Goal: Task Accomplishment & Management: Manage account settings

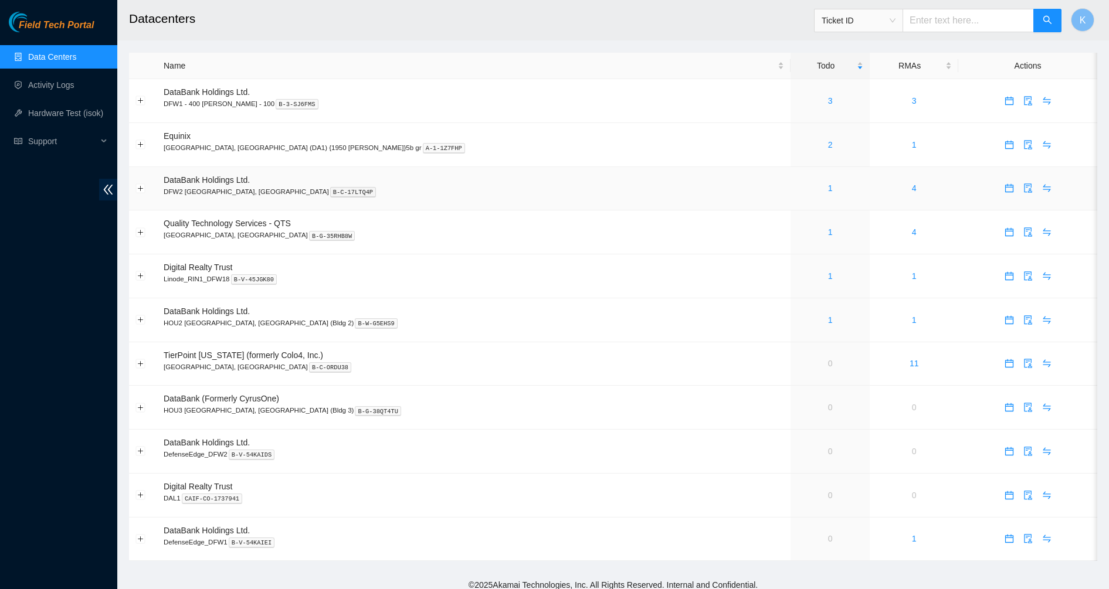
click at [797, 189] on div "1" at bounding box center [830, 188] width 66 height 13
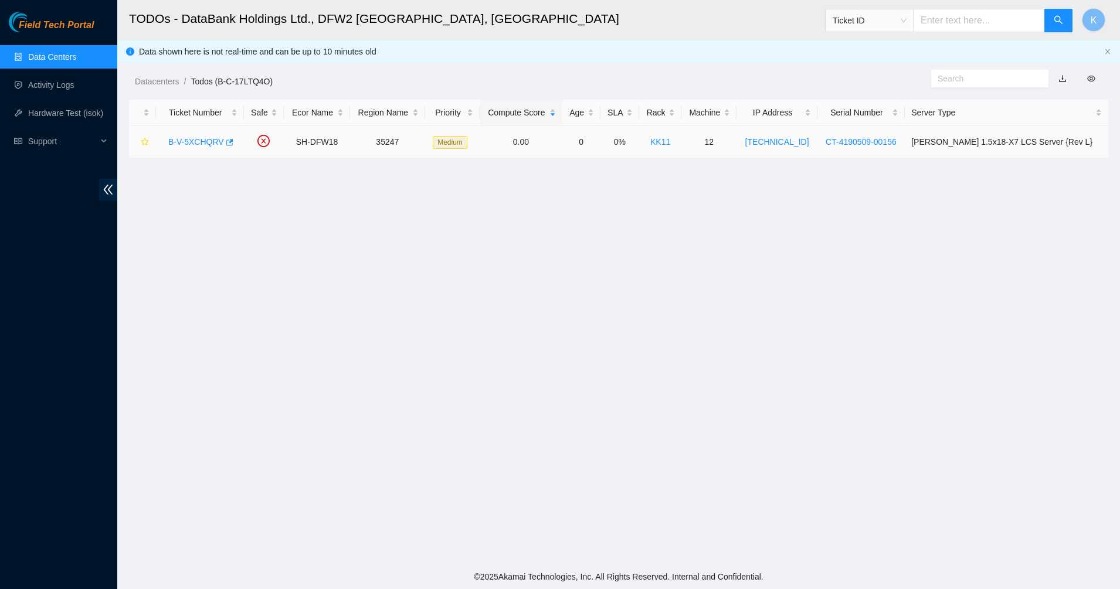
click at [181, 142] on link "B-V-5XCHQRV" at bounding box center [196, 141] width 56 height 9
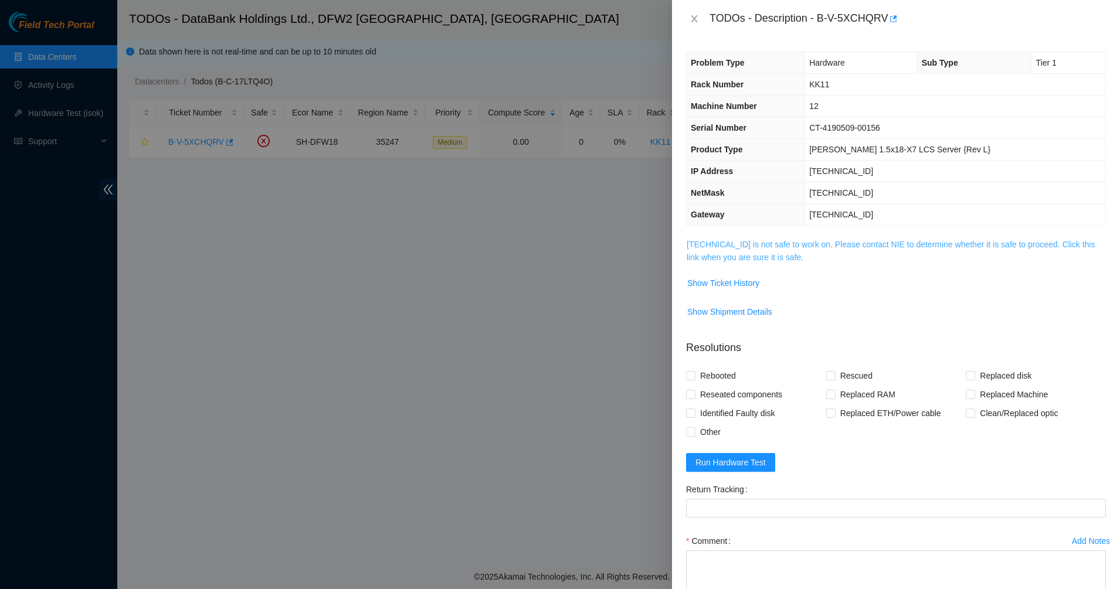
click at [742, 253] on link "104.123.156.15 is not safe to work on. Please contact NIE to determine whether …" at bounding box center [891, 251] width 408 height 22
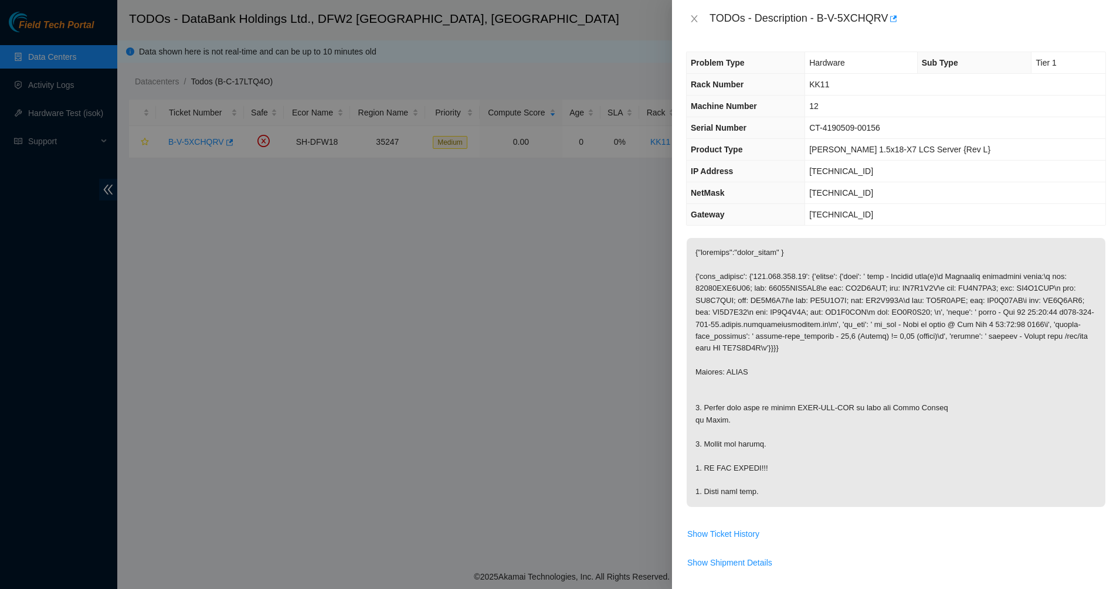
drag, startPoint x: 795, startPoint y: 410, endPoint x: 846, endPoint y: 509, distance: 110.9
click at [846, 507] on p at bounding box center [896, 372] width 419 height 269
drag, startPoint x: 846, startPoint y: 509, endPoint x: 746, endPoint y: 384, distance: 160.6
click at [746, 384] on p at bounding box center [896, 372] width 419 height 269
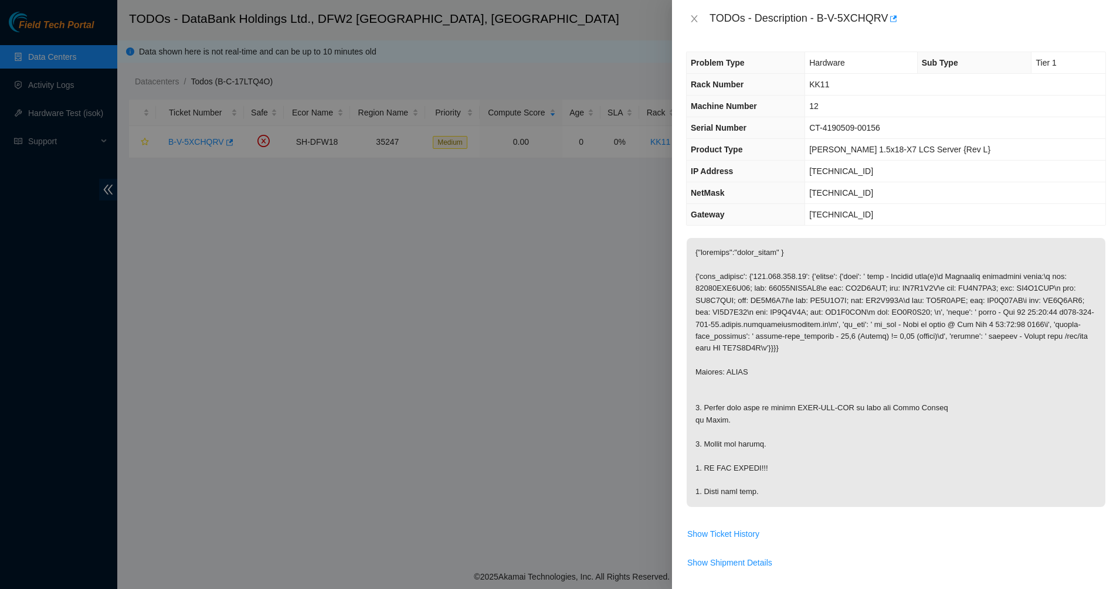
click at [746, 382] on p at bounding box center [896, 372] width 419 height 269
click at [690, 21] on icon "close" at bounding box center [694, 18] width 9 height 9
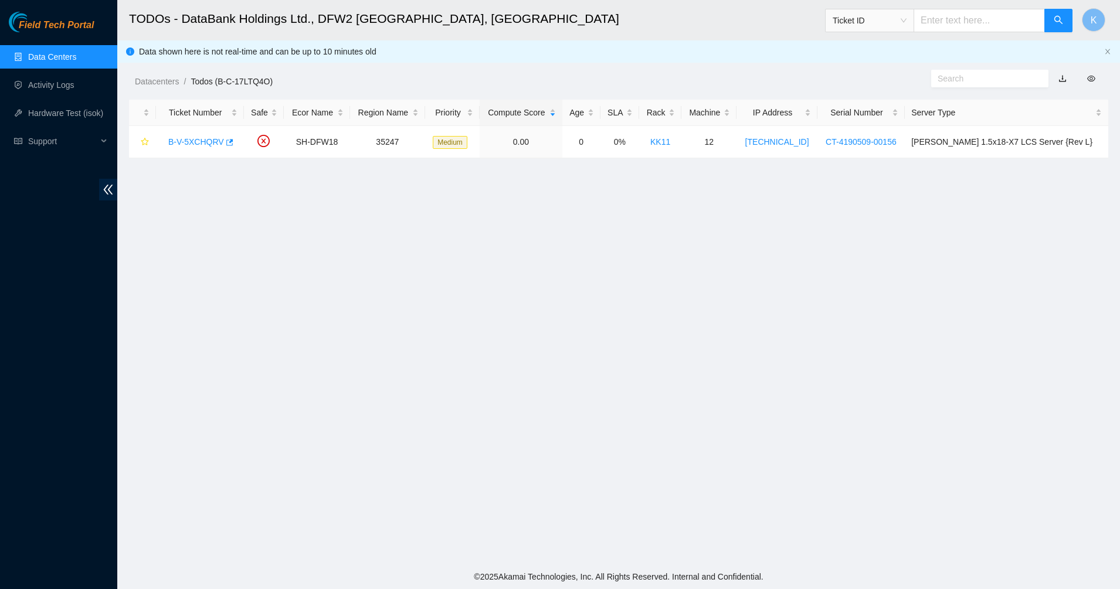
click at [76, 59] on link "Data Centers" at bounding box center [52, 56] width 48 height 9
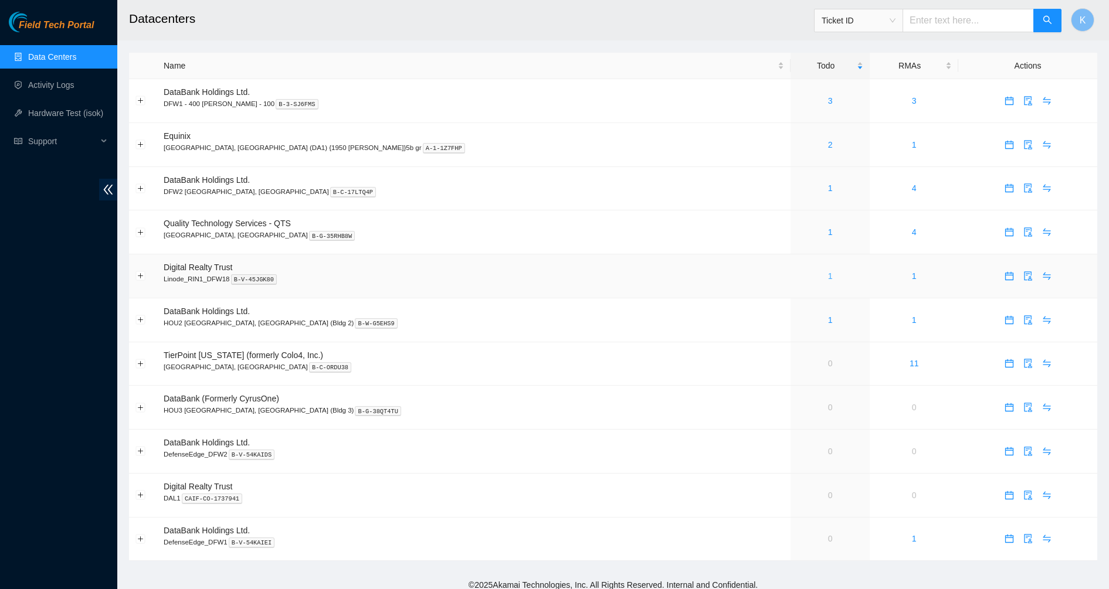
click at [828, 277] on link "1" at bounding box center [830, 276] width 5 height 9
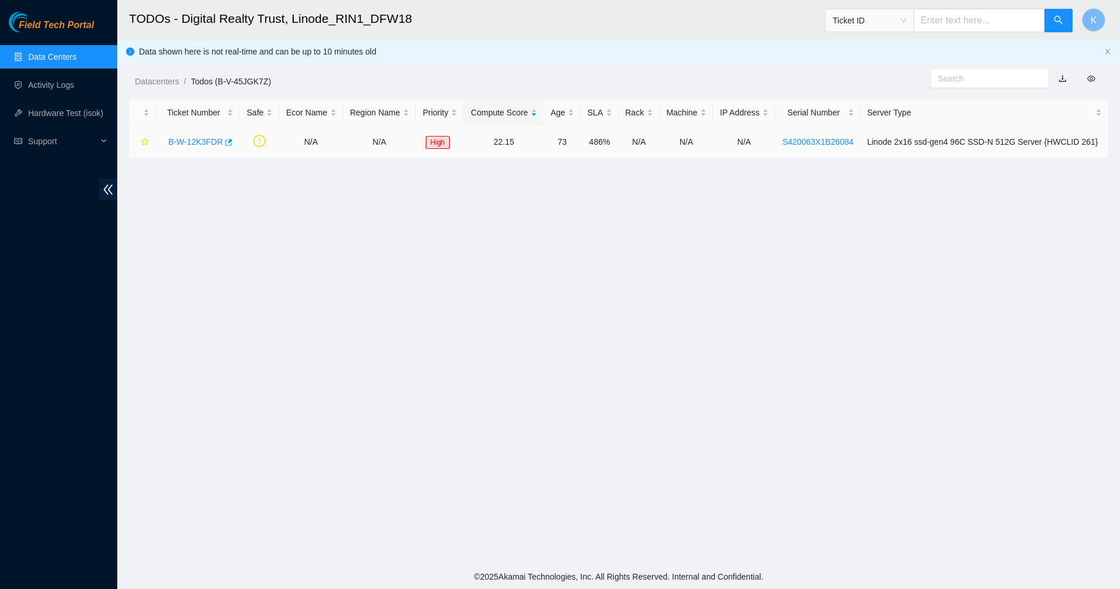
click at [191, 148] on div "B-W-12K3FDR" at bounding box center [197, 142] width 71 height 19
click at [191, 143] on link "B-W-12K3FDR" at bounding box center [195, 141] width 55 height 9
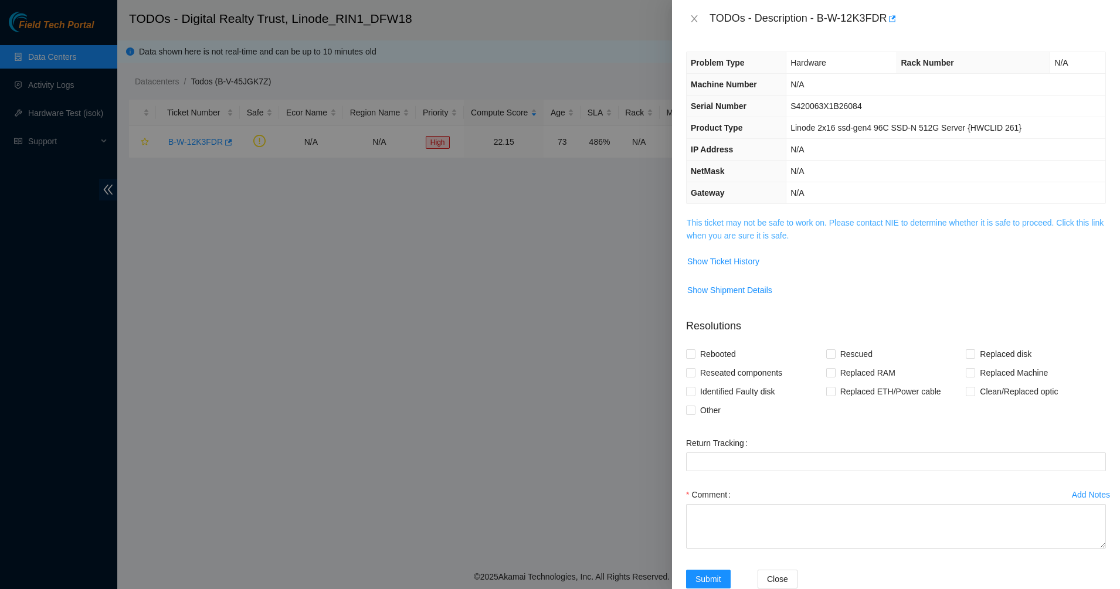
click at [763, 234] on link "This ticket may not be safe to work on. Please contact NIE to determine whether…" at bounding box center [895, 229] width 417 height 22
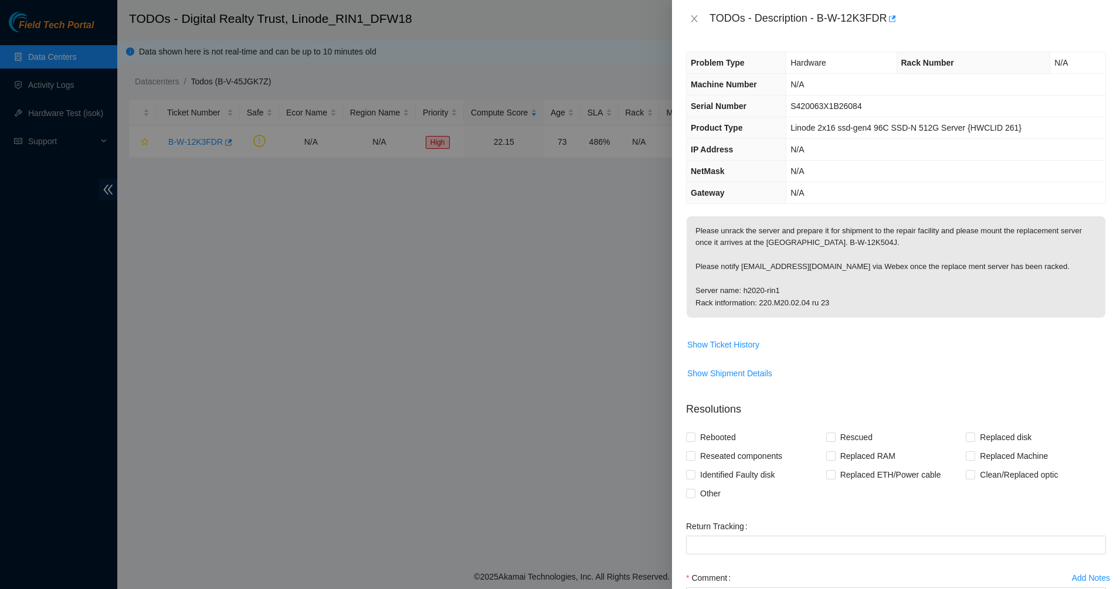
click at [763, 234] on p "Please unrack the server and prepare it for shipment to the repair facility and…" at bounding box center [896, 266] width 419 height 101
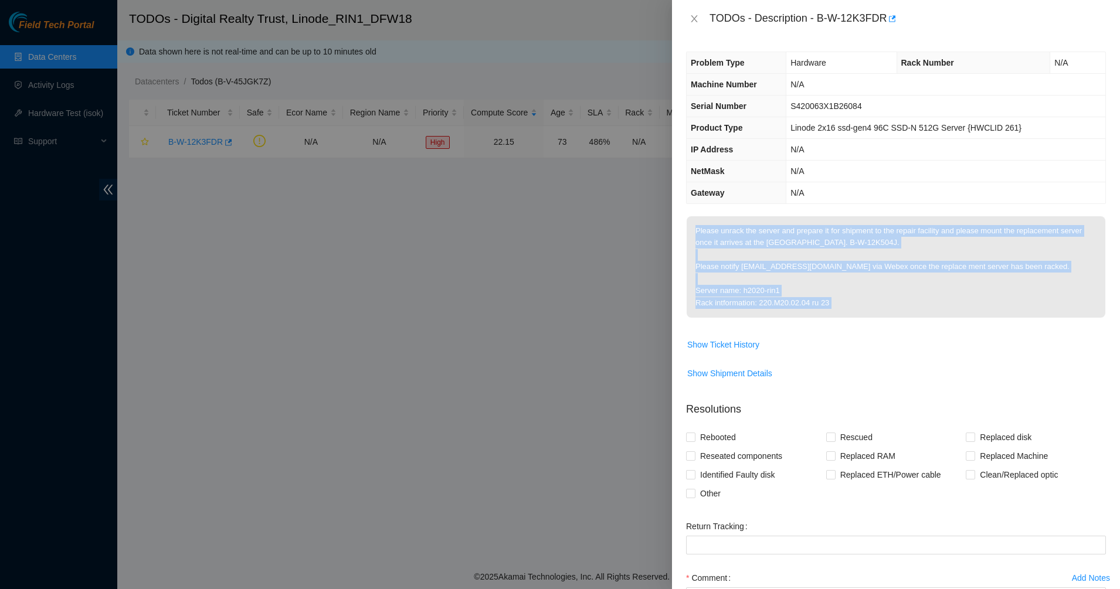
drag, startPoint x: 762, startPoint y: 234, endPoint x: 898, endPoint y: 306, distance: 153.7
click at [898, 306] on p "Please unrack the server and prepare it for shipment to the repair facility and…" at bounding box center [896, 266] width 419 height 101
drag, startPoint x: 735, startPoint y: 242, endPoint x: 714, endPoint y: 236, distance: 22.3
click at [714, 236] on p "Please unrack the server and prepare it for shipment to the repair facility and…" at bounding box center [896, 266] width 419 height 101
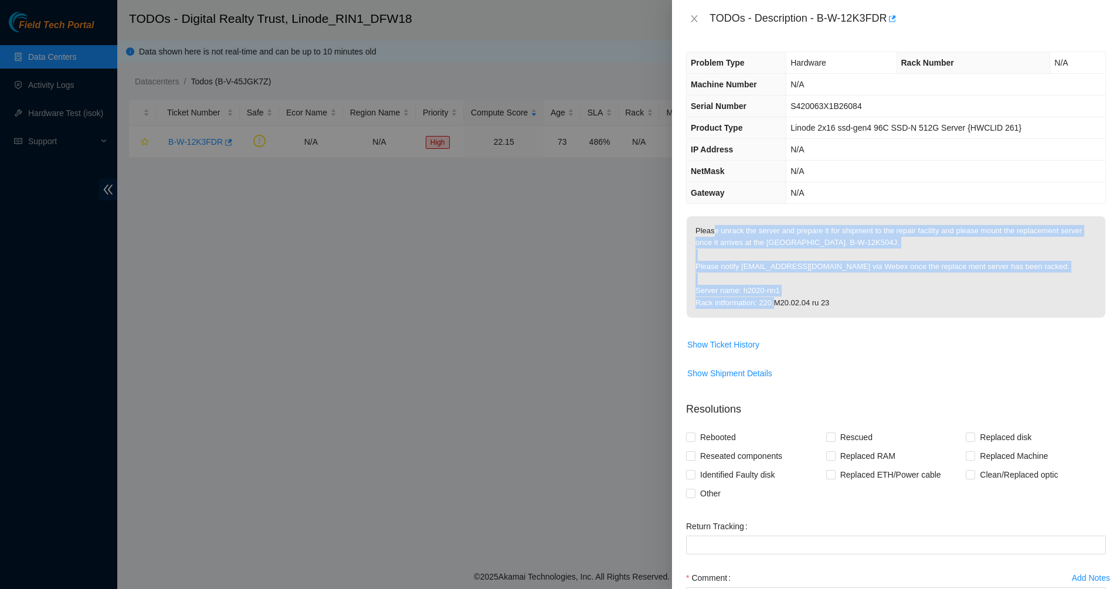
click at [714, 236] on p "Please unrack the server and prepare it for shipment to the repair facility and…" at bounding box center [896, 266] width 419 height 101
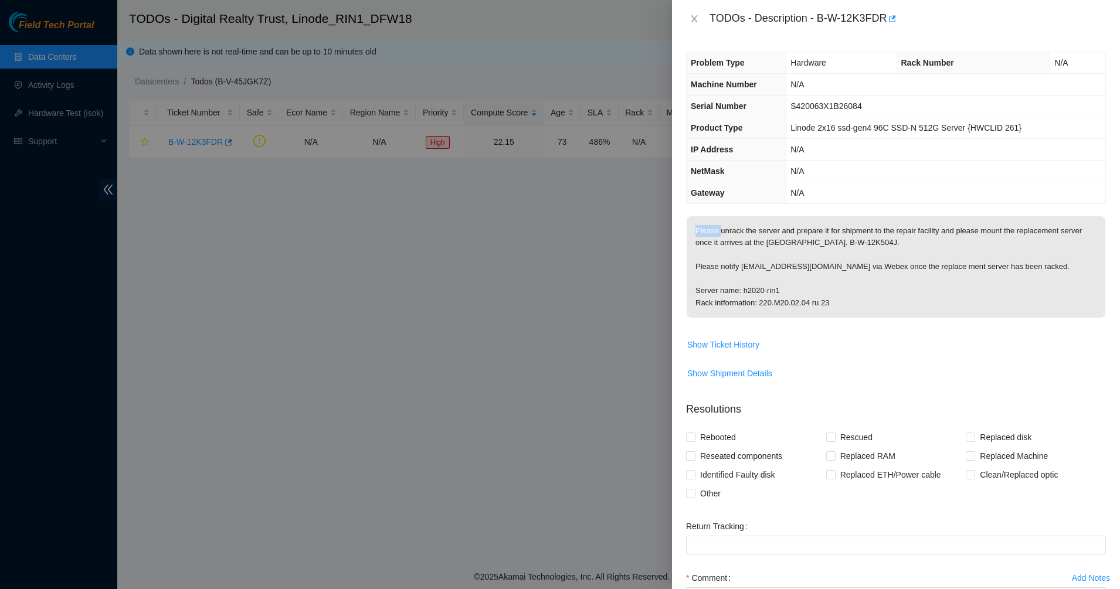
click at [714, 236] on p "Please unrack the server and prepare it for shipment to the repair facility and…" at bounding box center [896, 266] width 419 height 101
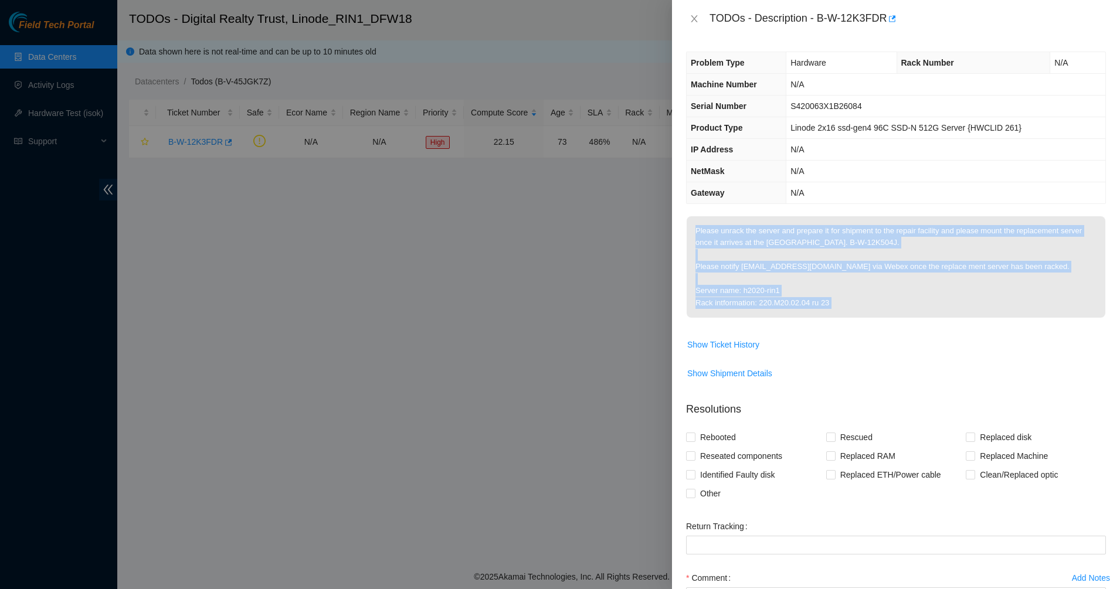
drag, startPoint x: 714, startPoint y: 236, endPoint x: 861, endPoint y: 298, distance: 159.8
click at [861, 298] on p "Please unrack the server and prepare it for shipment to the repair facility and…" at bounding box center [896, 266] width 419 height 101
drag, startPoint x: 861, startPoint y: 298, endPoint x: 716, endPoint y: 233, distance: 158.8
click at [716, 233] on p "Please unrack the server and prepare it for shipment to the repair facility and…" at bounding box center [896, 266] width 419 height 101
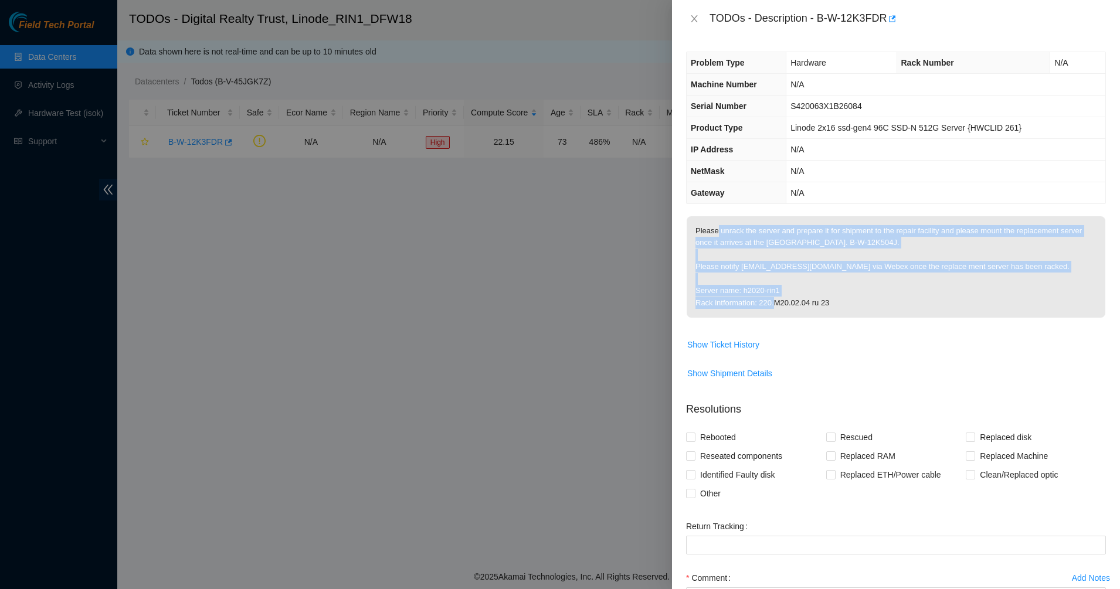
click at [716, 233] on p "Please unrack the server and prepare it for shipment to the repair facility and…" at bounding box center [896, 266] width 419 height 101
drag, startPoint x: 716, startPoint y: 232, endPoint x: 867, endPoint y: 281, distance: 158.9
click at [867, 281] on p "Please unrack the server and prepare it for shipment to the repair facility and…" at bounding box center [896, 266] width 419 height 101
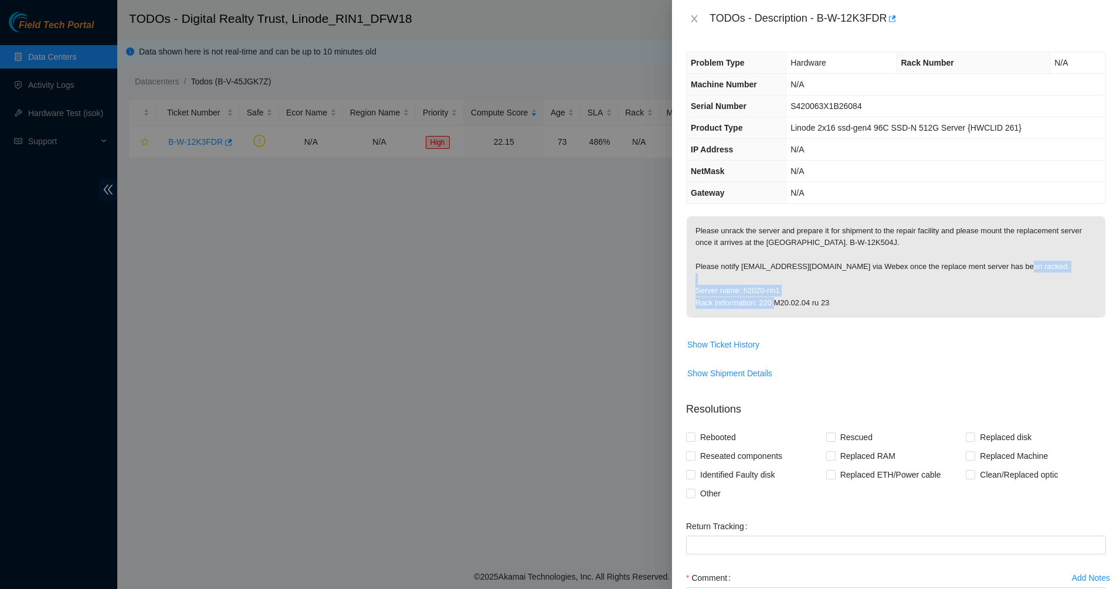
drag, startPoint x: 867, startPoint y: 281, endPoint x: 888, endPoint y: 307, distance: 33.3
click at [888, 307] on p "Please unrack the server and prepare it for shipment to the repair facility and…" at bounding box center [896, 266] width 419 height 101
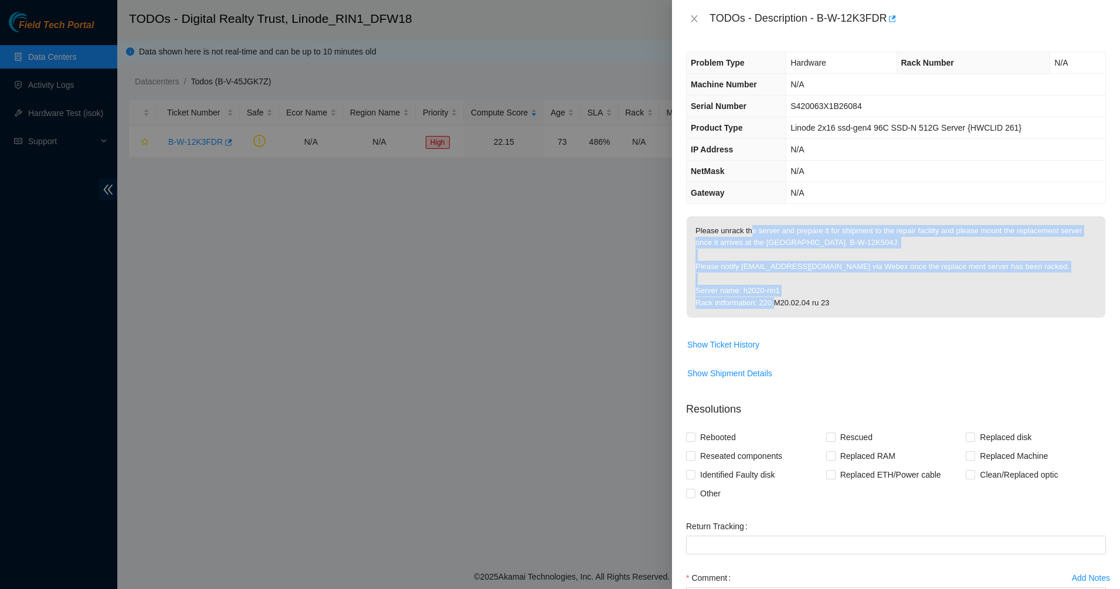
drag, startPoint x: 745, startPoint y: 231, endPoint x: 737, endPoint y: 226, distance: 9.5
click at [737, 226] on p "Please unrack the server and prepare it for shipment to the repair facility and…" at bounding box center [896, 266] width 419 height 101
click at [736, 226] on p "Please unrack the server and prepare it for shipment to the repair facility and…" at bounding box center [896, 266] width 419 height 101
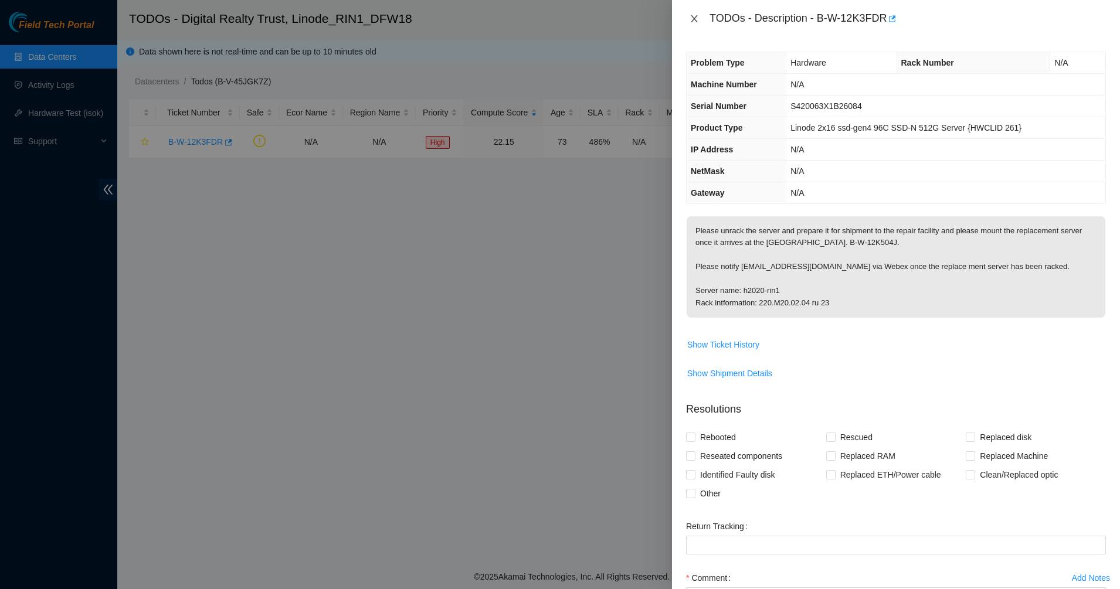
click at [692, 14] on icon "close" at bounding box center [694, 18] width 9 height 9
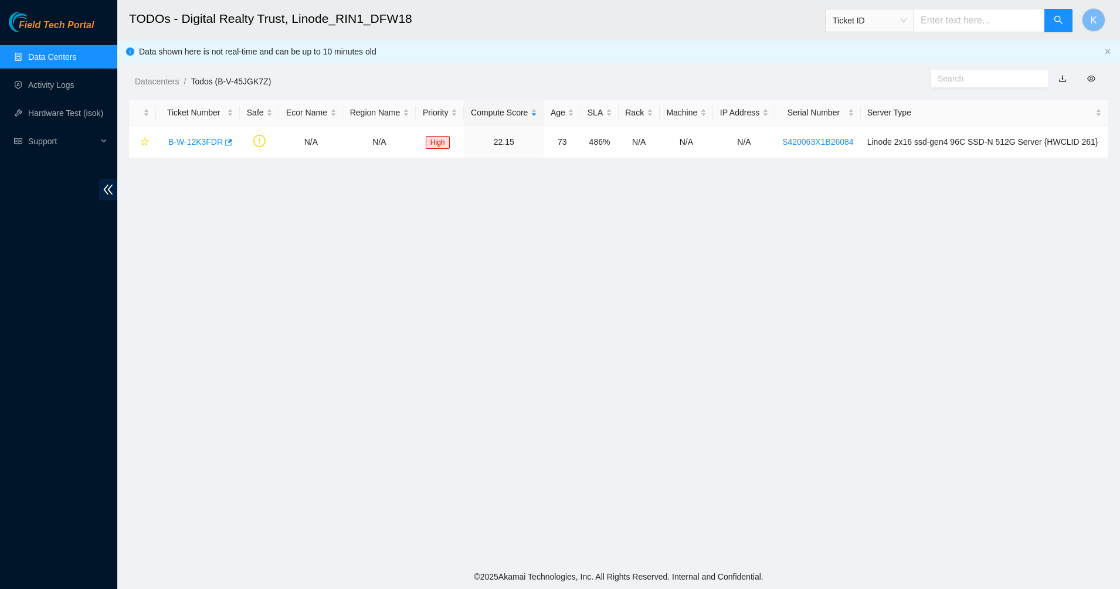
click at [74, 55] on link "Data Centers" at bounding box center [52, 56] width 48 height 9
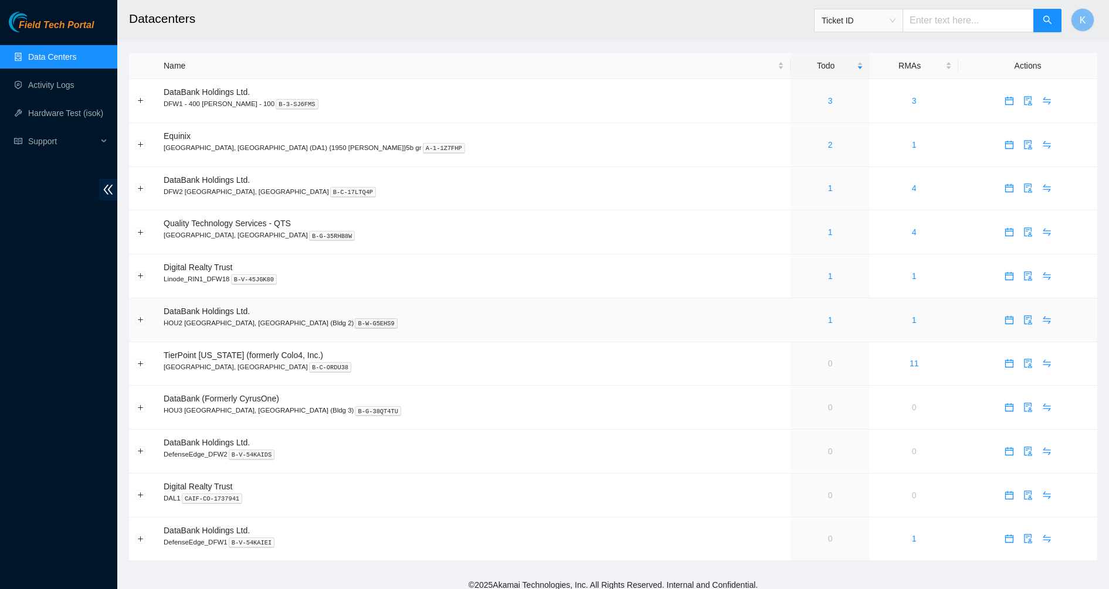
click at [797, 320] on div "1" at bounding box center [830, 320] width 66 height 13
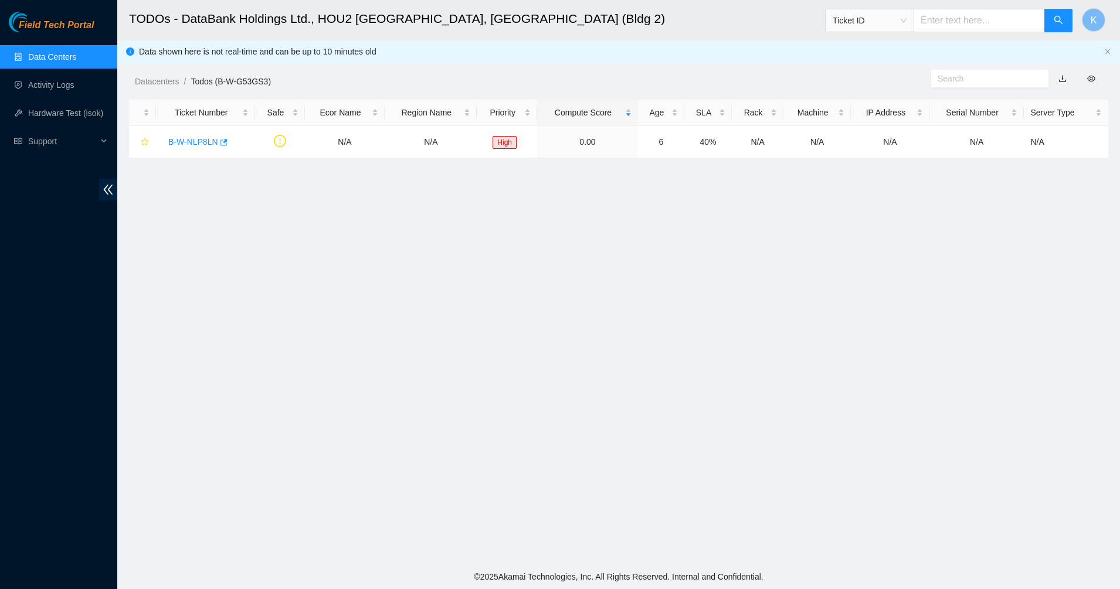
click at [45, 52] on link "Data Centers" at bounding box center [52, 56] width 48 height 9
